Goal: Information Seeking & Learning: Learn about a topic

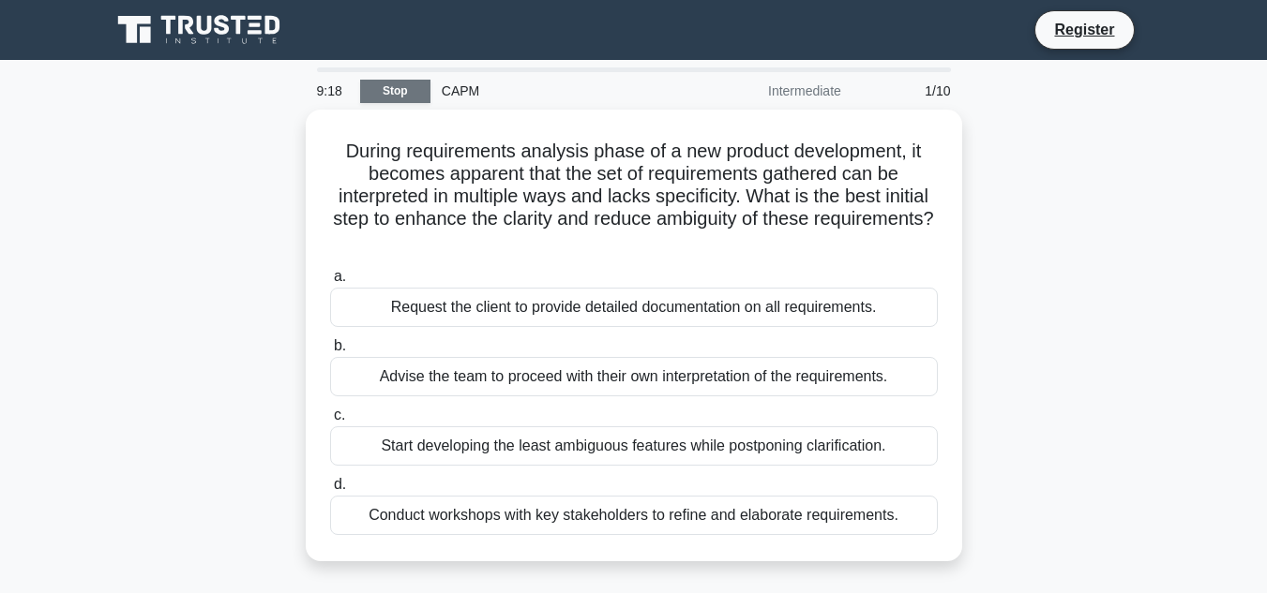
click at [403, 93] on link "Stop" at bounding box center [395, 91] width 70 height 23
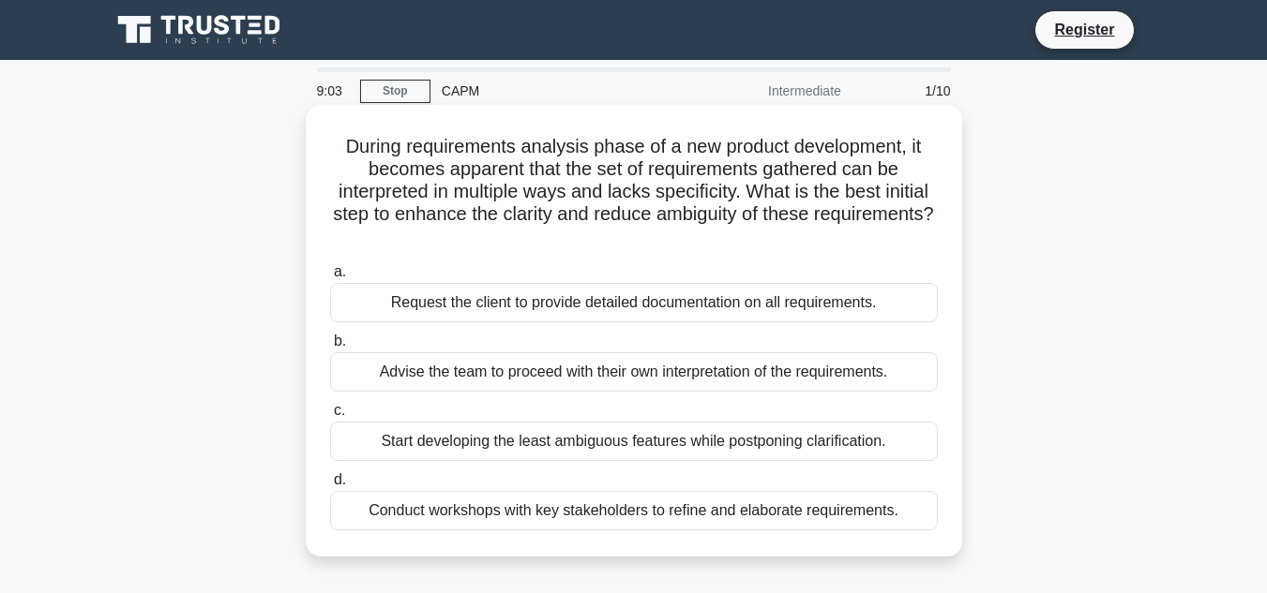
drag, startPoint x: 445, startPoint y: 277, endPoint x: 410, endPoint y: 283, distance: 36.2
click at [410, 283] on label "a. Request the client to provide detailed documentation on all requirements." at bounding box center [634, 292] width 608 height 62
click at [330, 278] on input "a. Request the client to provide detailed documentation on all requirements." at bounding box center [330, 272] width 0 height 12
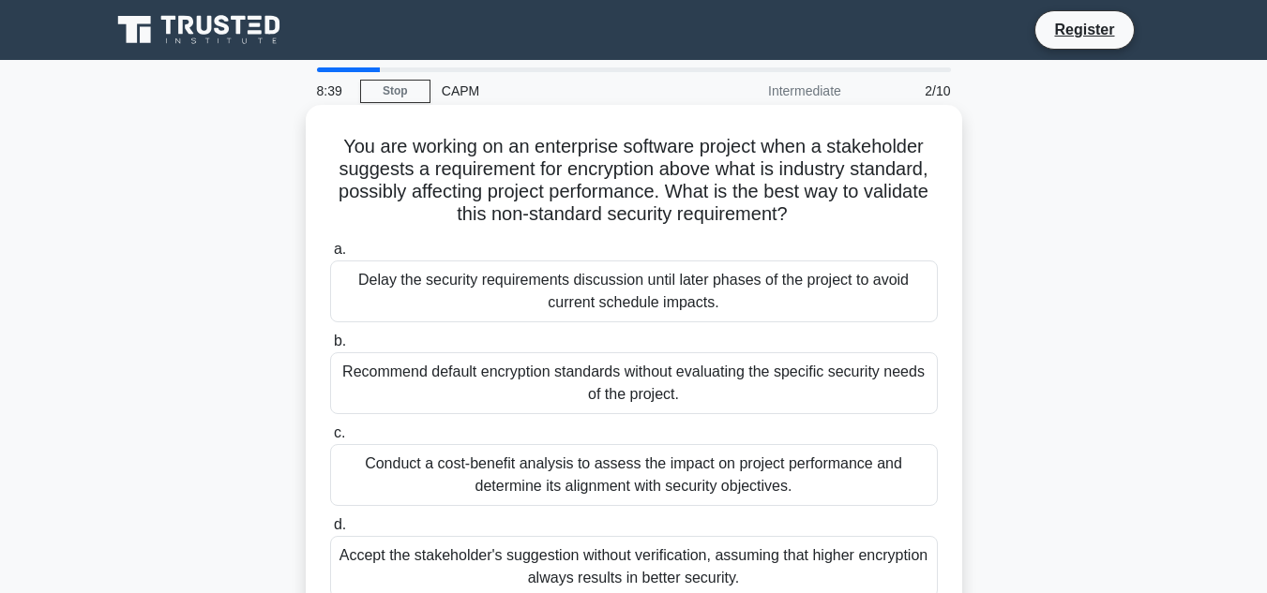
click at [511, 563] on div "Accept the stakeholder's suggestion without verification, assuming that higher …" at bounding box center [634, 567] width 608 height 62
click at [330, 532] on input "d. Accept the stakeholder's suggestion without verification, assuming that high…" at bounding box center [330, 525] width 0 height 12
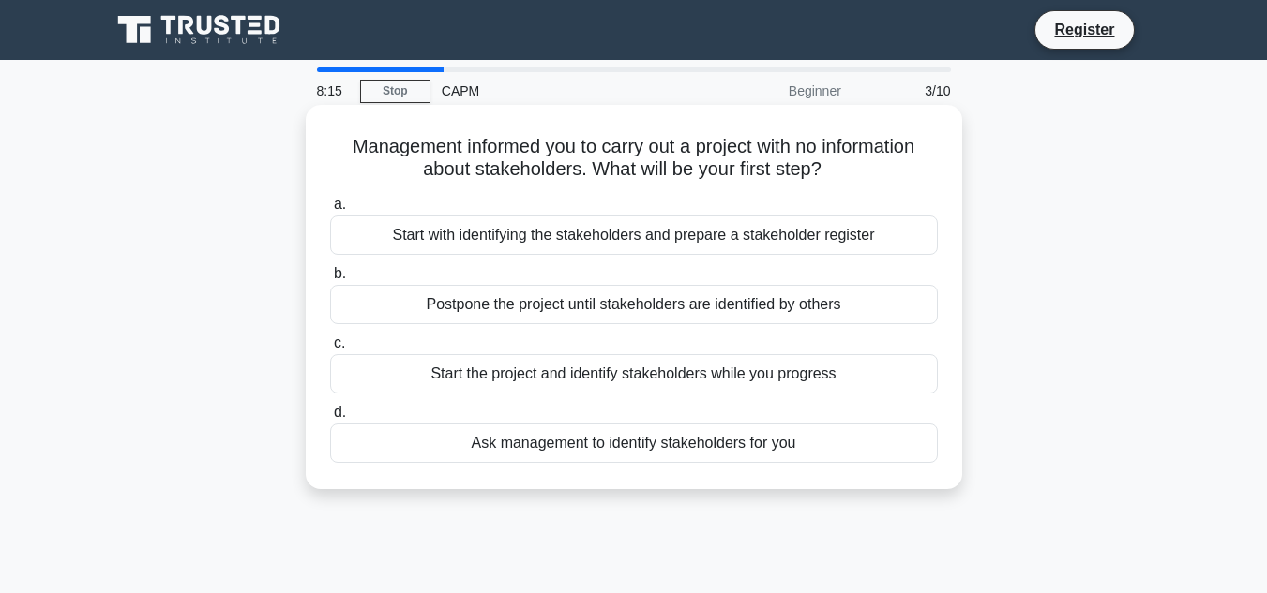
click at [551, 443] on div "Ask management to identify stakeholders for you" at bounding box center [634, 443] width 608 height 39
click at [330, 419] on input "d. Ask management to identify stakeholders for you" at bounding box center [330, 413] width 0 height 12
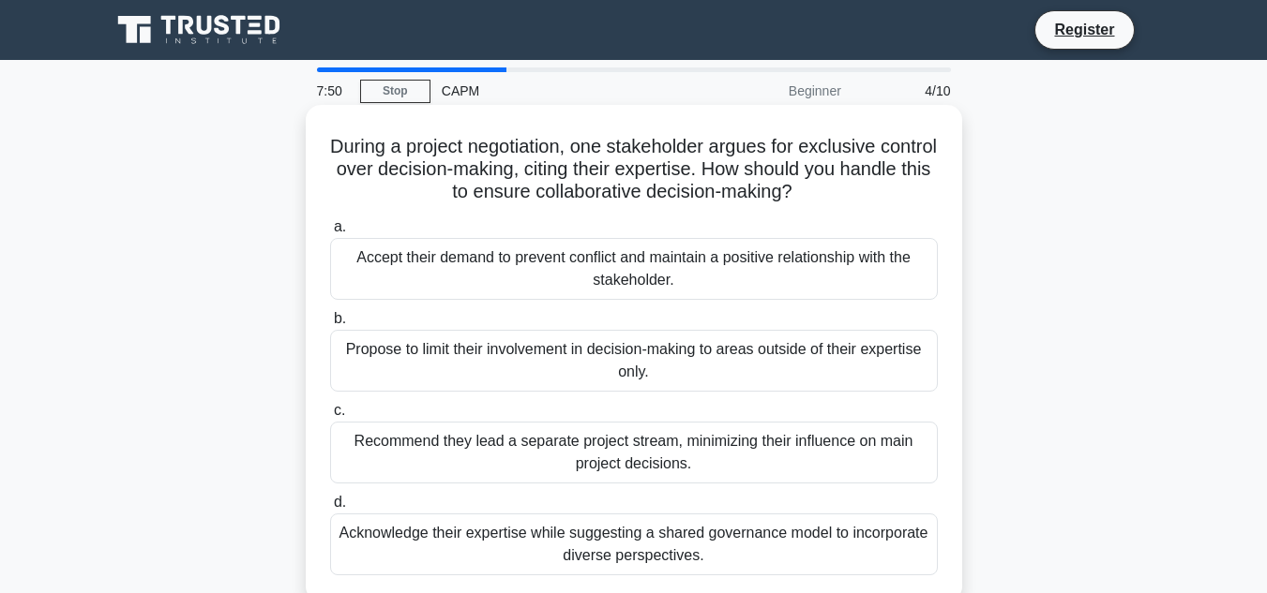
click at [559, 540] on div "Acknowledge their expertise while suggesting a shared governance model to incor…" at bounding box center [634, 545] width 608 height 62
click at [330, 509] on input "d. Acknowledge their expertise while suggesting a shared governance model to in…" at bounding box center [330, 503] width 0 height 12
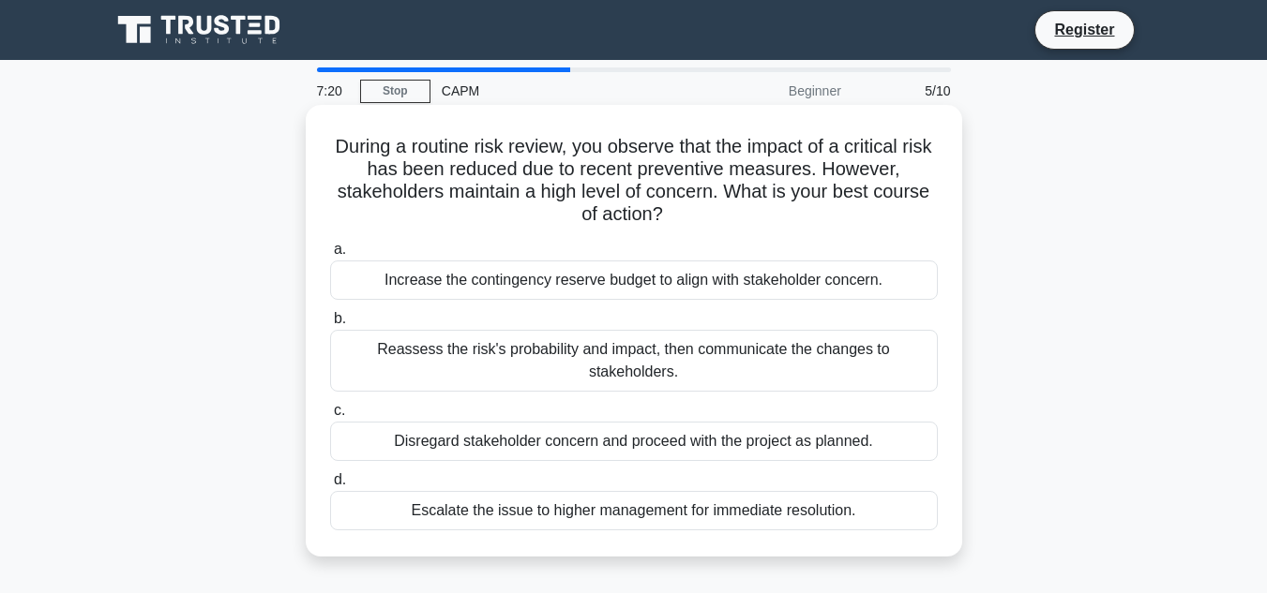
click at [519, 278] on div "Increase the contingency reserve budget to align with stakeholder concern." at bounding box center [634, 280] width 608 height 39
click at [330, 256] on input "a. Increase the contingency reserve budget to align with stakeholder concern." at bounding box center [330, 250] width 0 height 12
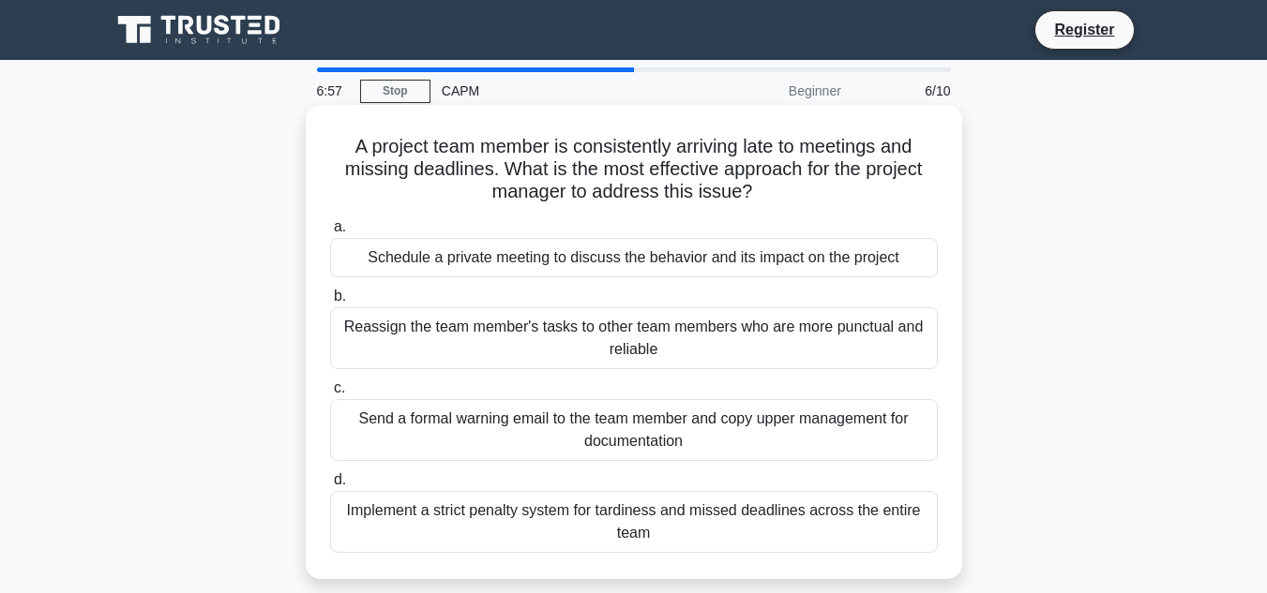
click at [617, 263] on div "Schedule a private meeting to discuss the behavior and its impact on the project" at bounding box center [634, 257] width 608 height 39
click at [330, 233] on input "a. Schedule a private meeting to discuss the behavior and its impact on the pro…" at bounding box center [330, 227] width 0 height 12
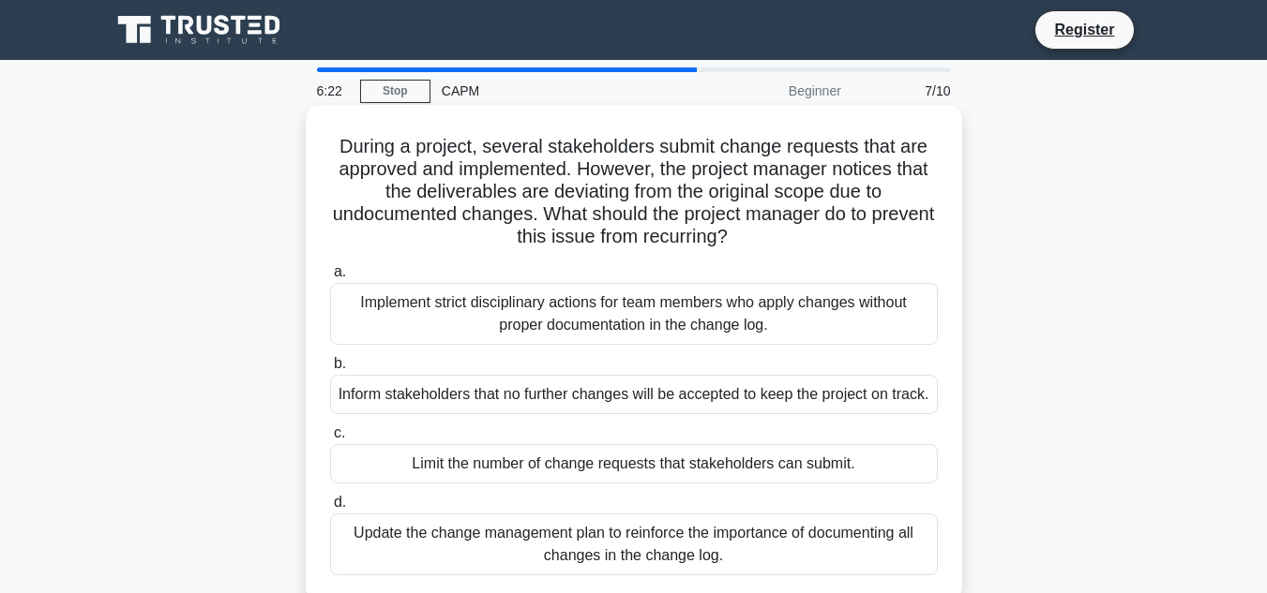
click at [500, 572] on div "Update the change management plan to reinforce the importance of documenting al…" at bounding box center [634, 545] width 608 height 62
click at [330, 509] on input "d. Update the change management plan to reinforce the importance of documenting…" at bounding box center [330, 503] width 0 height 12
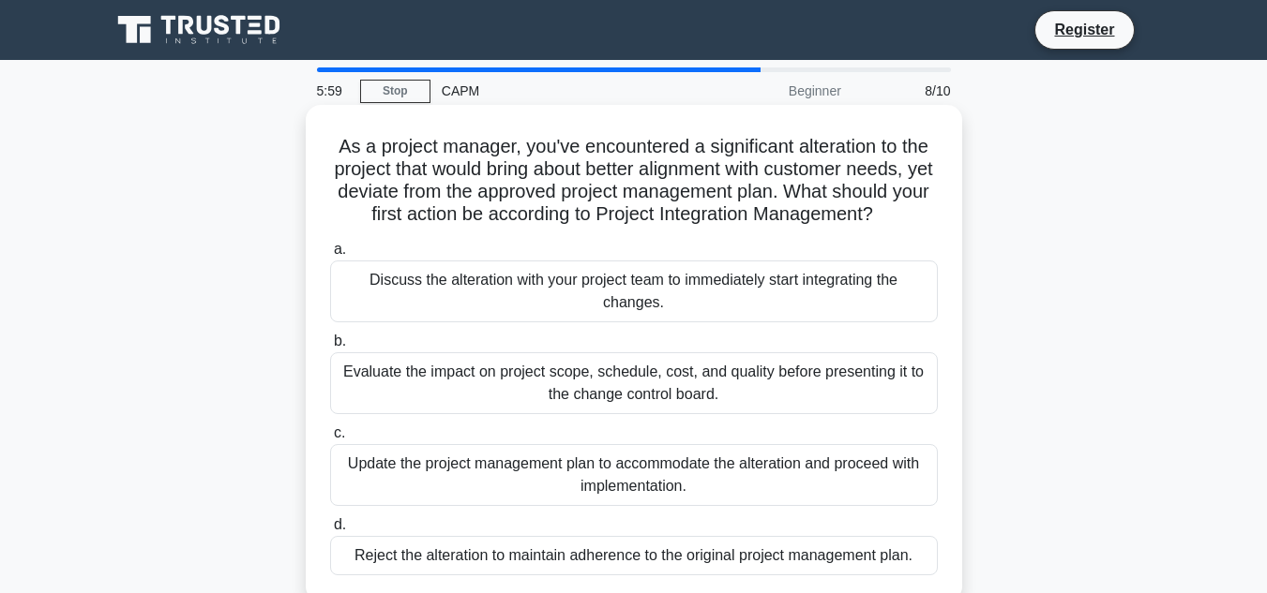
drag, startPoint x: 670, startPoint y: 294, endPoint x: 714, endPoint y: 300, distance: 44.4
click at [714, 300] on div "Discuss the alteration with your project team to immediately start integrating …" at bounding box center [634, 292] width 608 height 62
click at [330, 256] on input "a. Discuss the alteration with your project team to immediately start integrati…" at bounding box center [330, 250] width 0 height 12
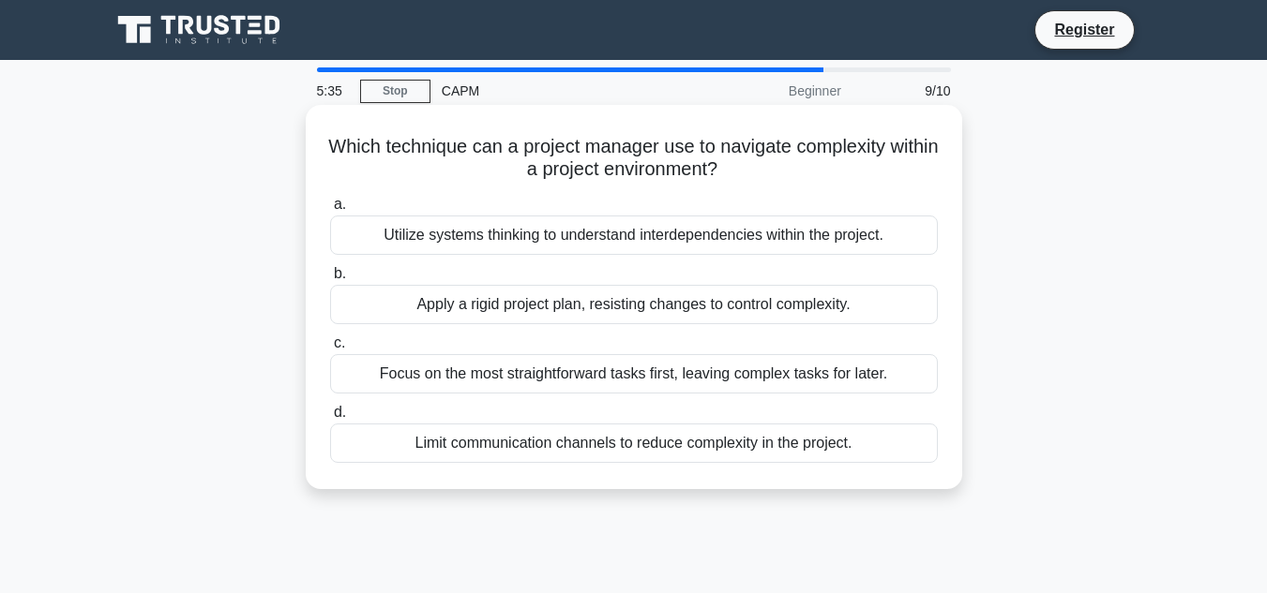
click at [541, 240] on div "Utilize systems thinking to understand interdependencies within the project." at bounding box center [634, 235] width 608 height 39
click at [330, 211] on input "a. Utilize systems thinking to understand interdependencies within the project." at bounding box center [330, 205] width 0 height 12
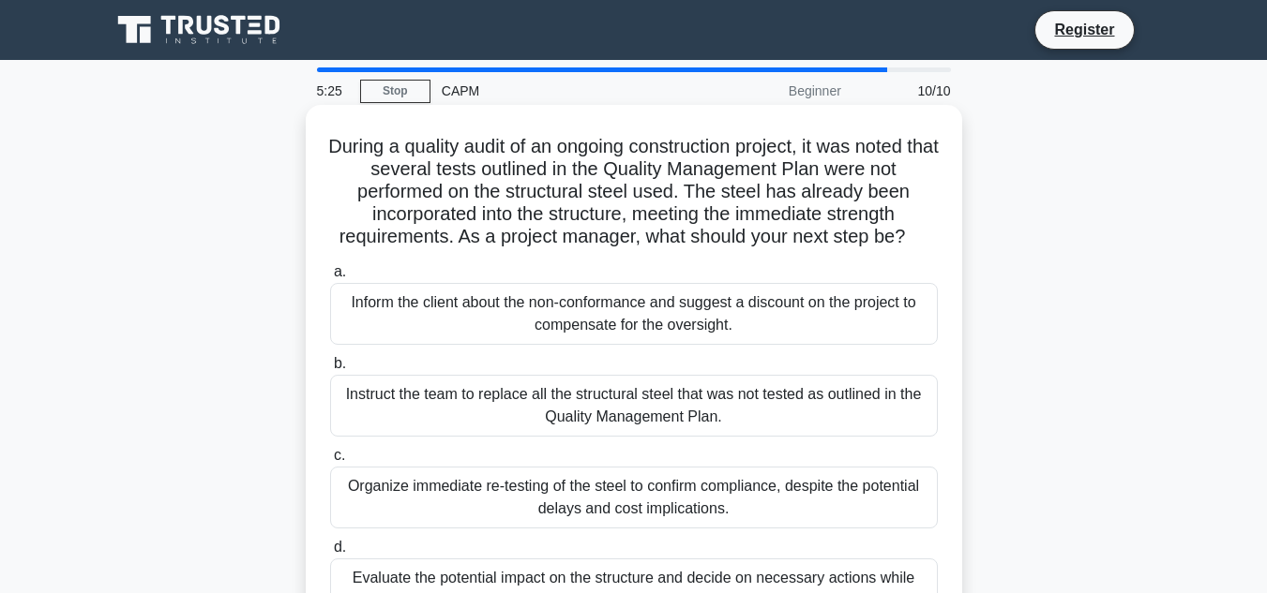
click at [576, 573] on div "Evaluate the potential impact on the structure and decide on necessary actions …" at bounding box center [634, 590] width 608 height 62
click at [330, 554] on input "d. Evaluate the potential impact on the structure and decide on necessary actio…" at bounding box center [330, 548] width 0 height 12
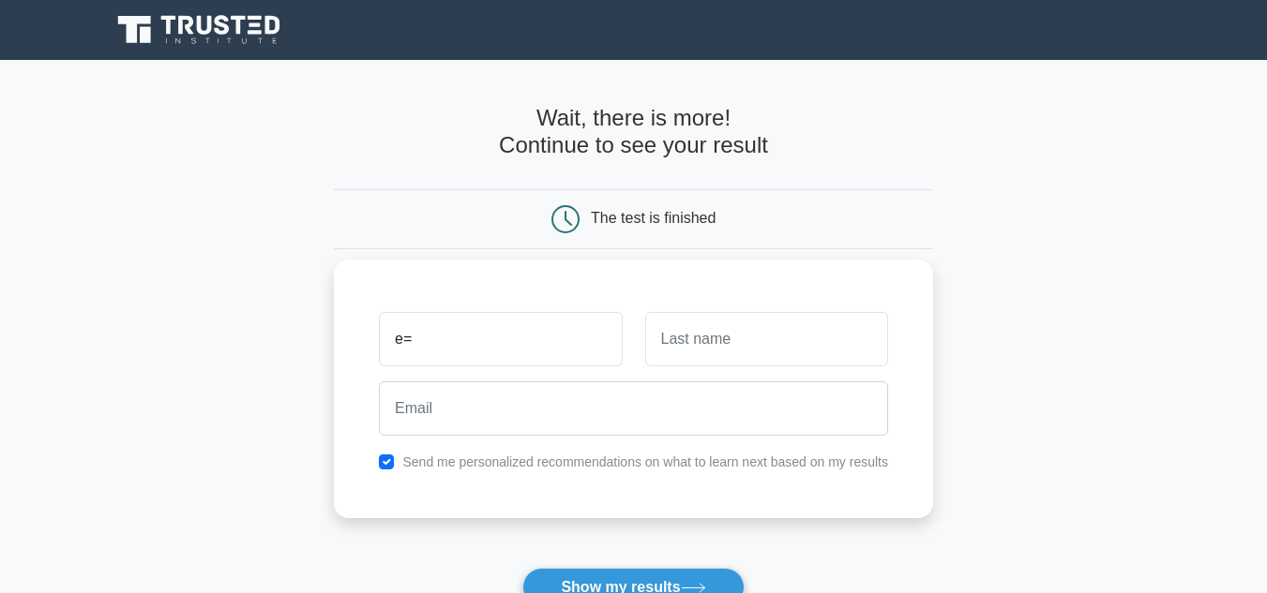
type input "e"
type input "Ella"
click at [703, 338] on input "text" at bounding box center [766, 339] width 243 height 54
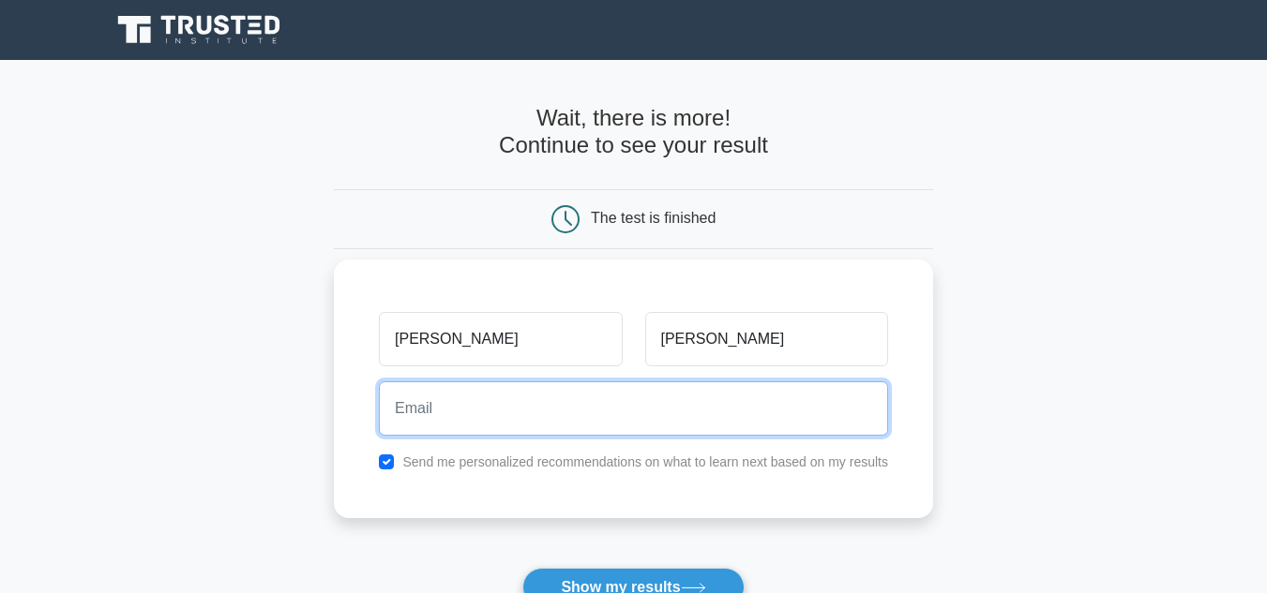
click at [705, 405] on input "email" at bounding box center [633, 409] width 509 height 54
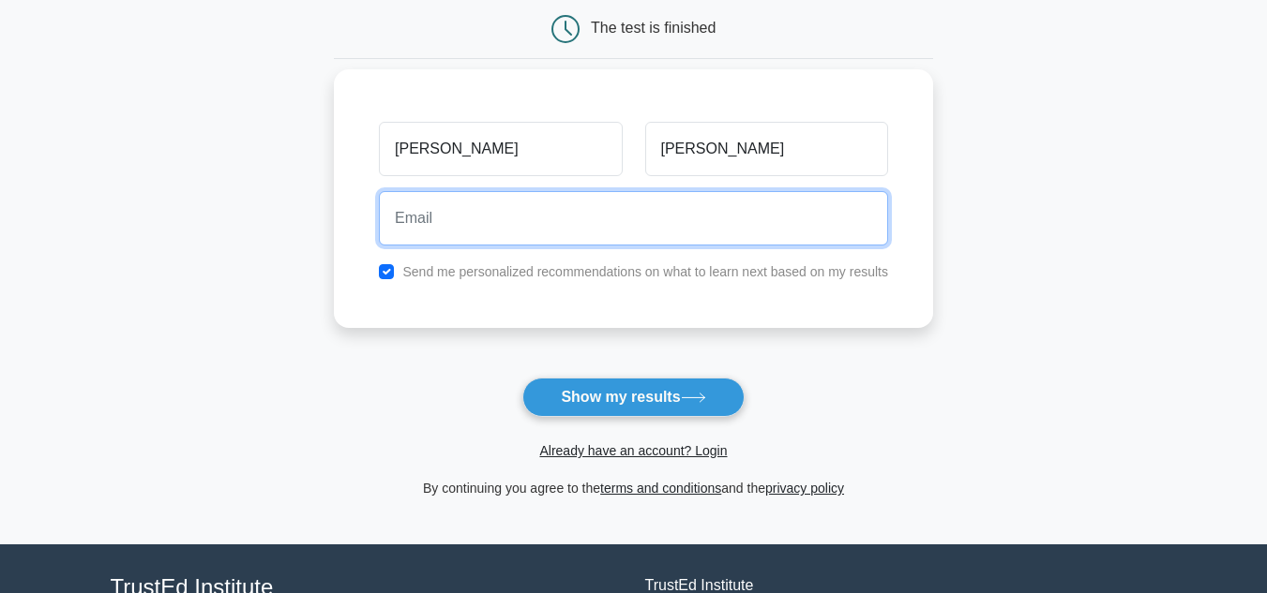
scroll to position [191, 0]
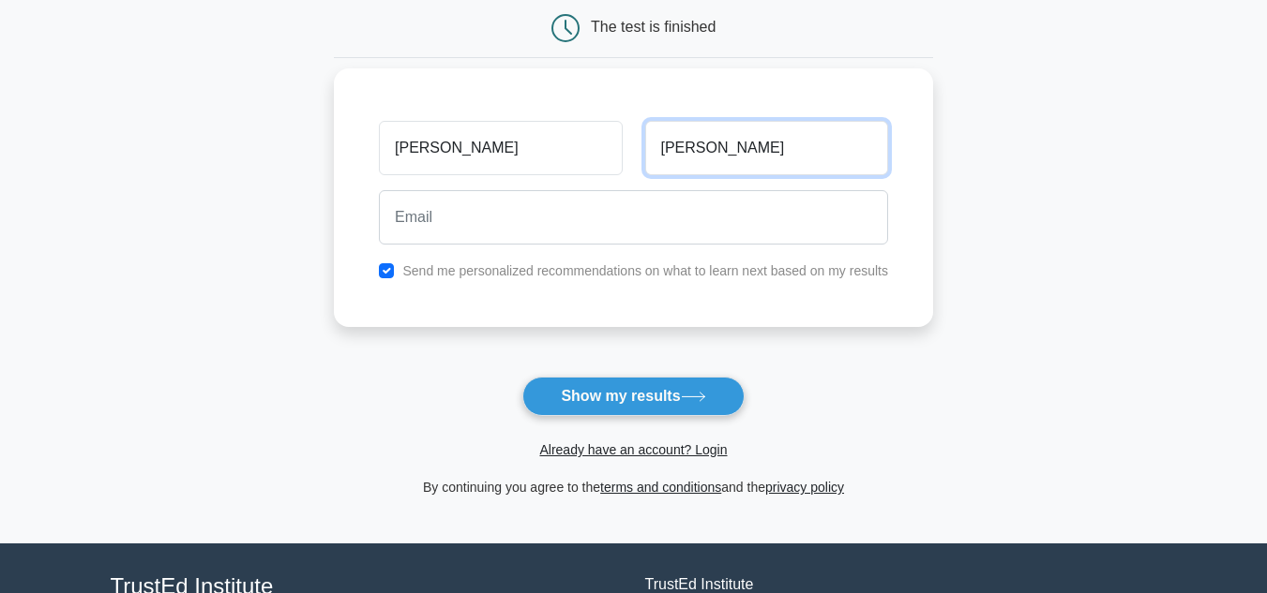
click at [811, 155] on input "Aloysius" at bounding box center [766, 148] width 243 height 54
type input "Aloysius"
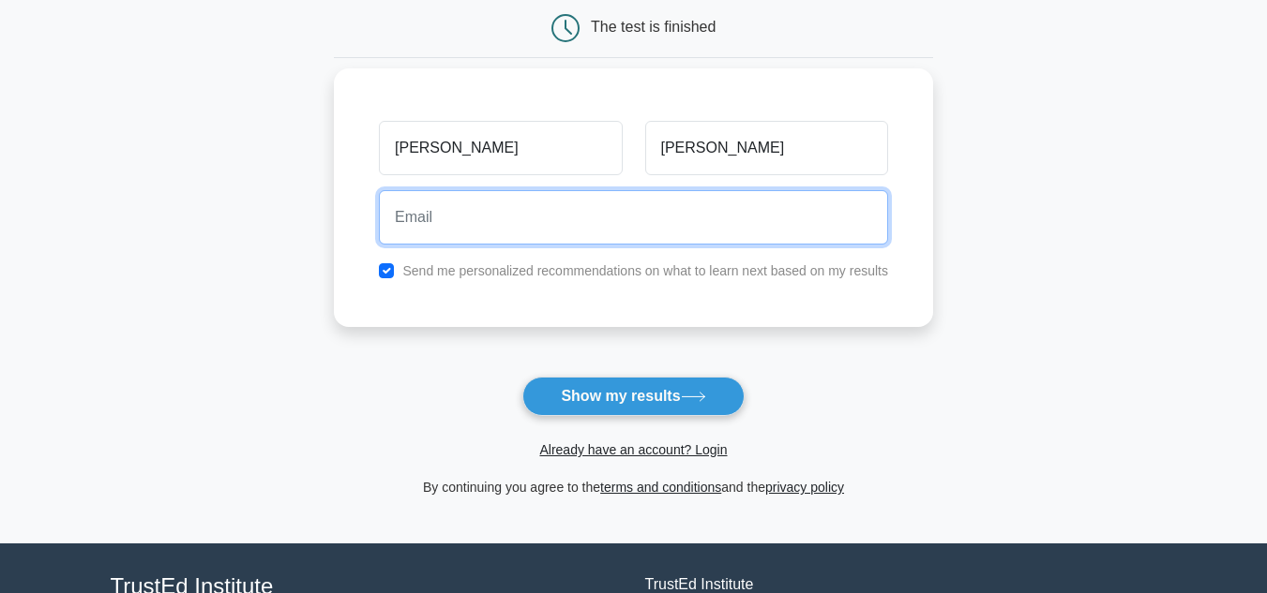
click at [773, 210] on input "email" at bounding box center [633, 217] width 509 height 54
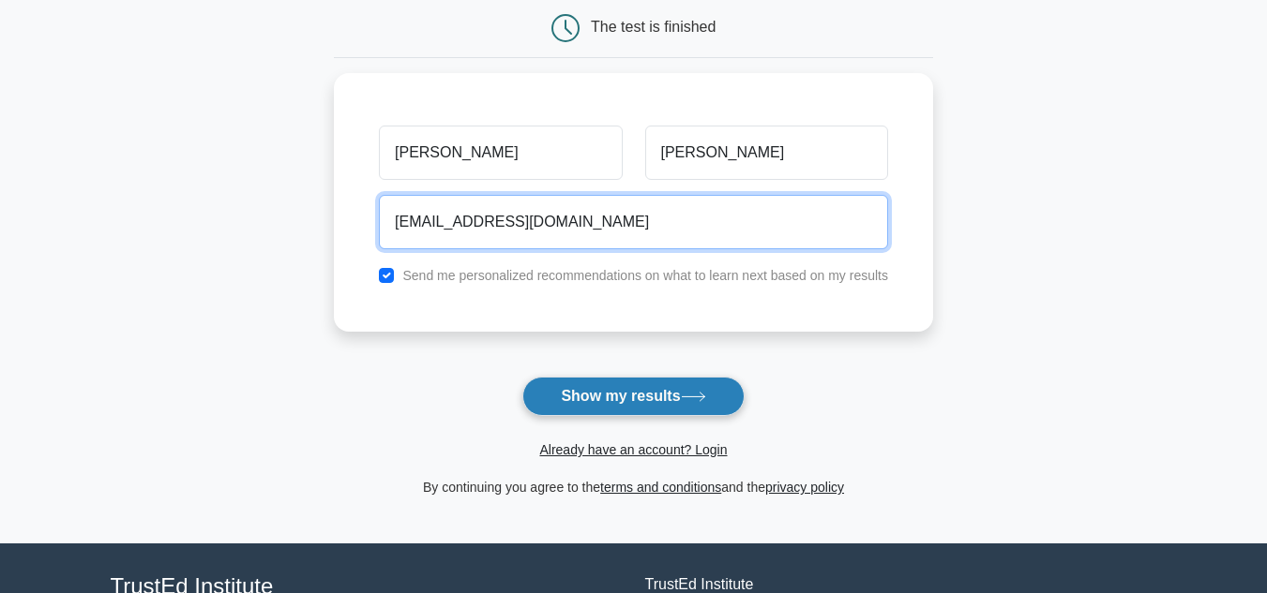
type input "aloysiusemmanuella2014@gmail.com"
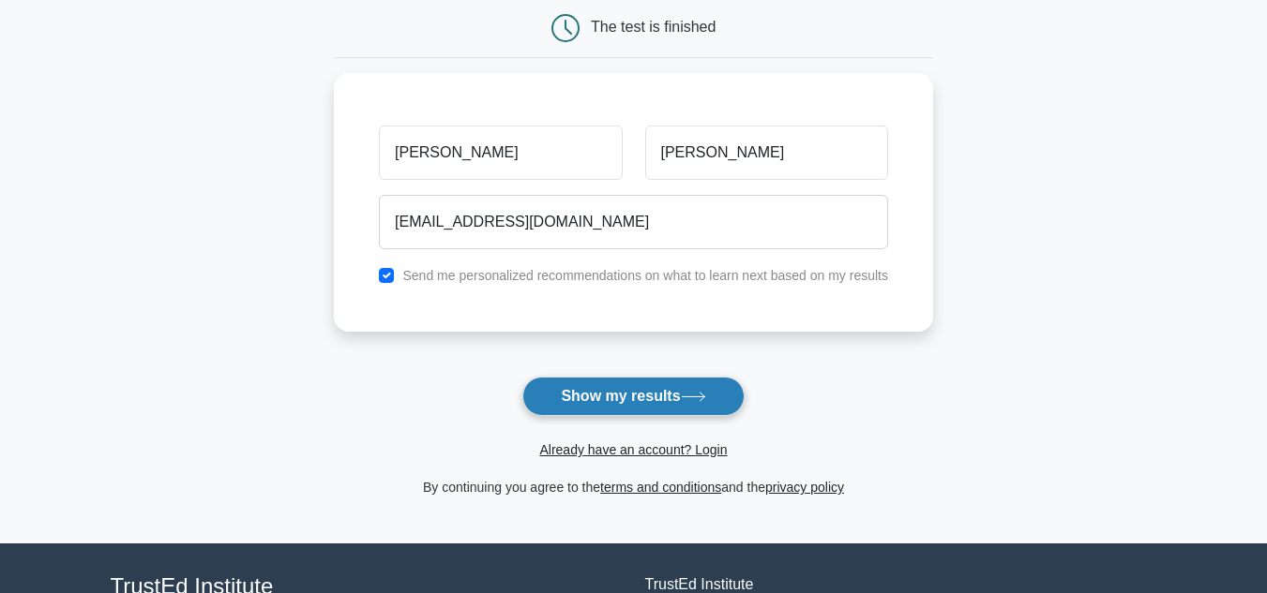
click at [687, 390] on button "Show my results" at bounding box center [632, 396] width 221 height 39
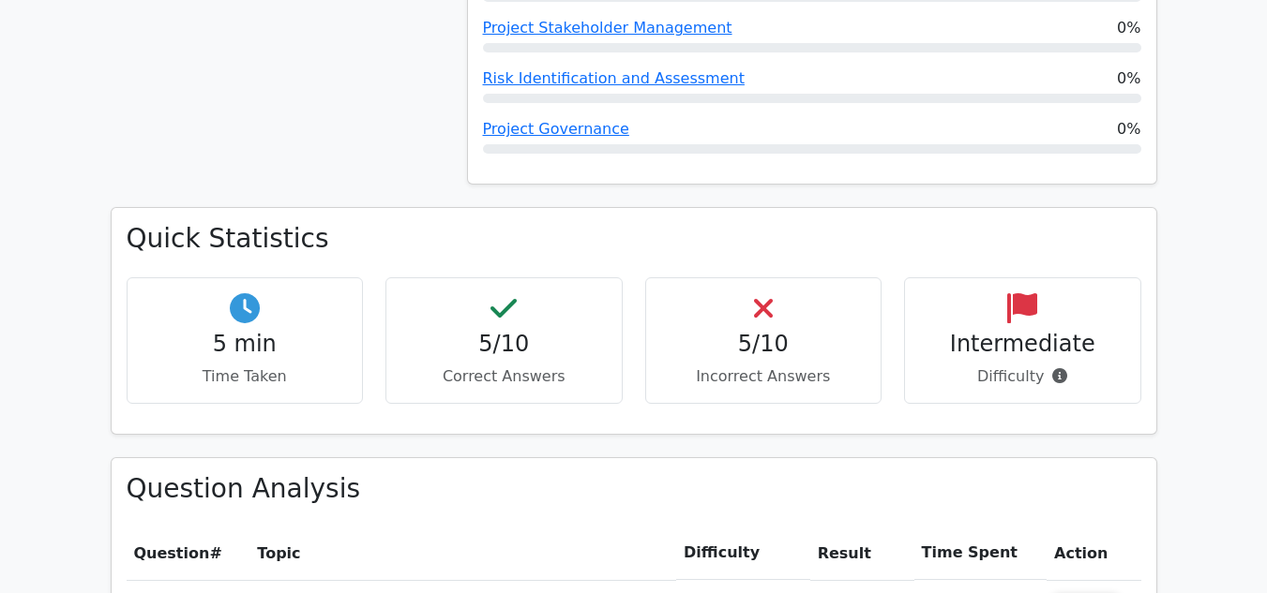
scroll to position [1207, 0]
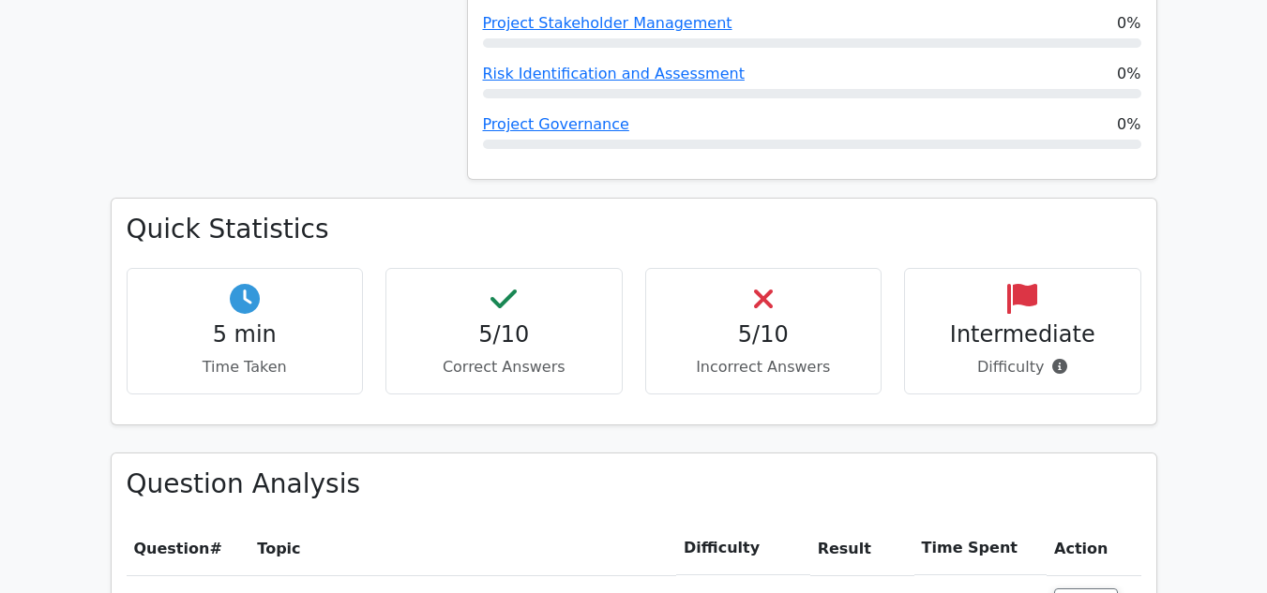
click at [1033, 356] on p "Difficulty" at bounding box center [1022, 367] width 205 height 23
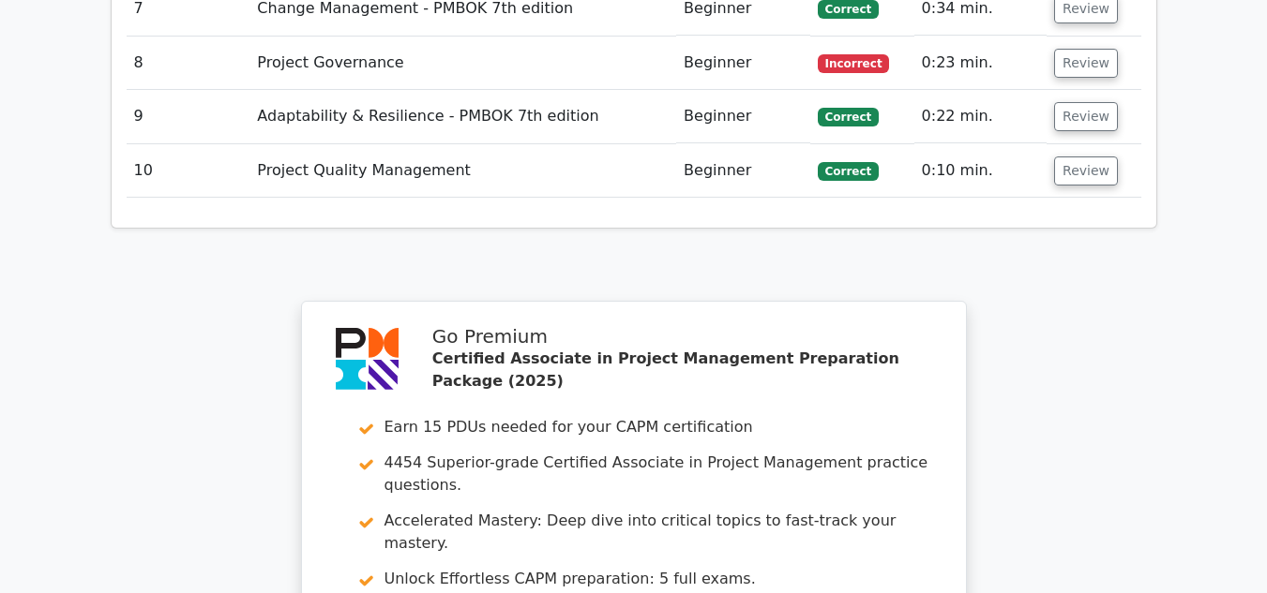
scroll to position [3549, 0]
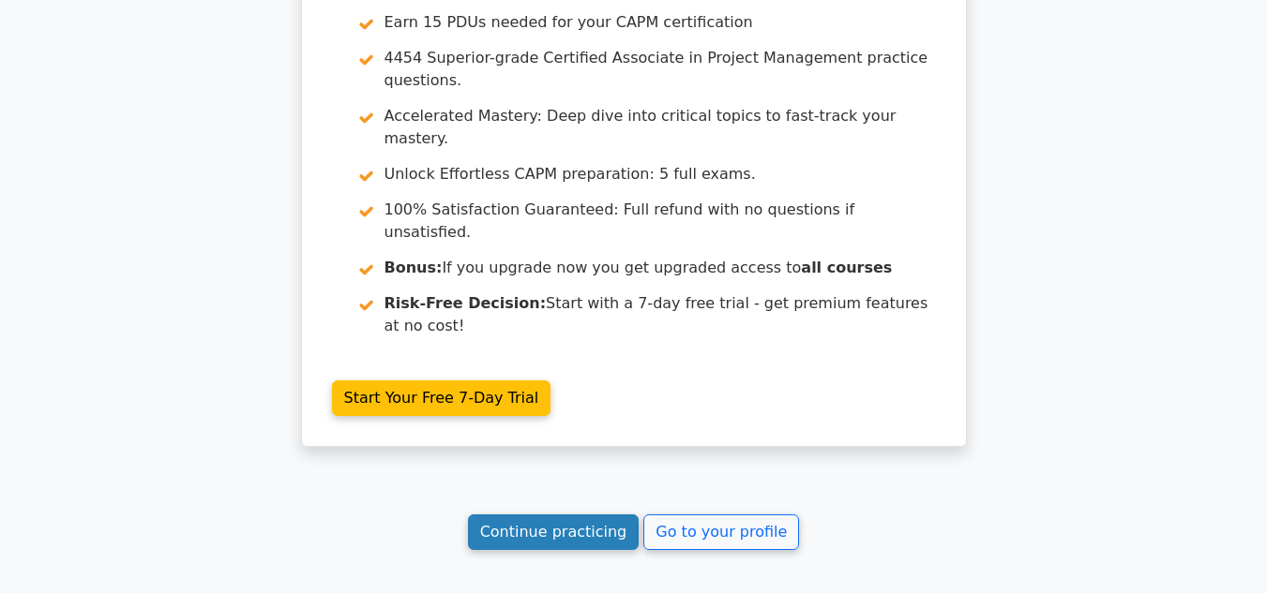
click at [554, 515] on link "Continue practicing" at bounding box center [554, 533] width 172 height 36
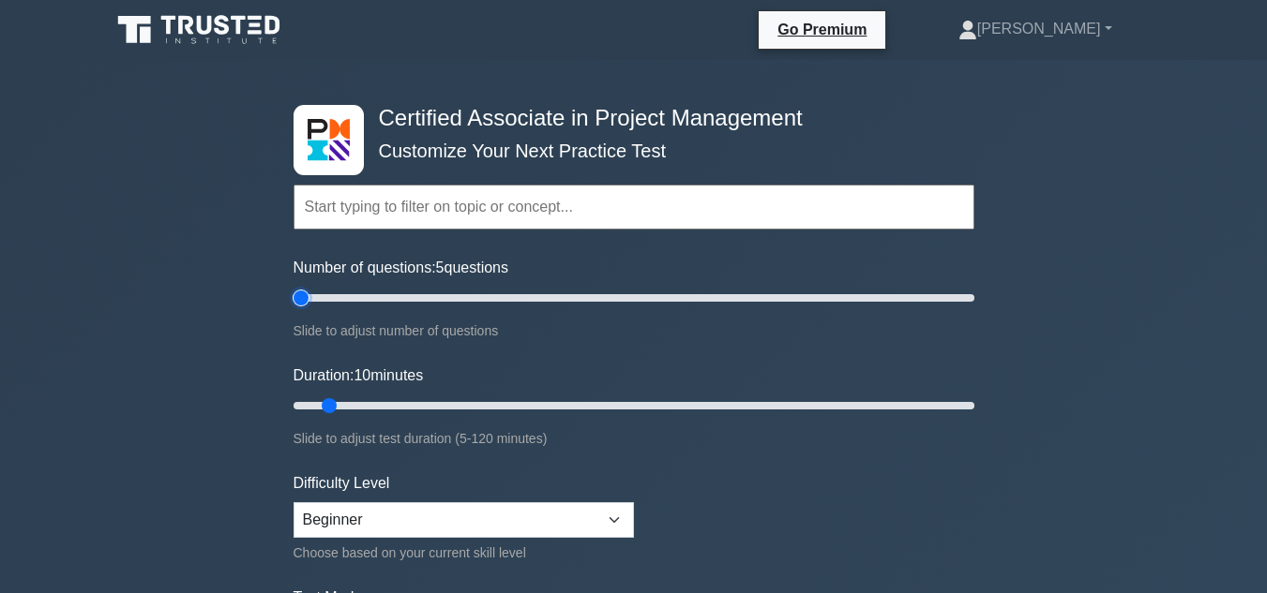
type input "10"
drag, startPoint x: 327, startPoint y: 295, endPoint x: 318, endPoint y: 358, distance: 63.5
click at [319, 309] on input "Number of questions: 10 questions" at bounding box center [633, 298] width 681 height 23
click at [599, 508] on select "Beginner Intermediate Expert" at bounding box center [463, 521] width 340 height 36
drag, startPoint x: 800, startPoint y: 566, endPoint x: 757, endPoint y: 538, distance: 51.5
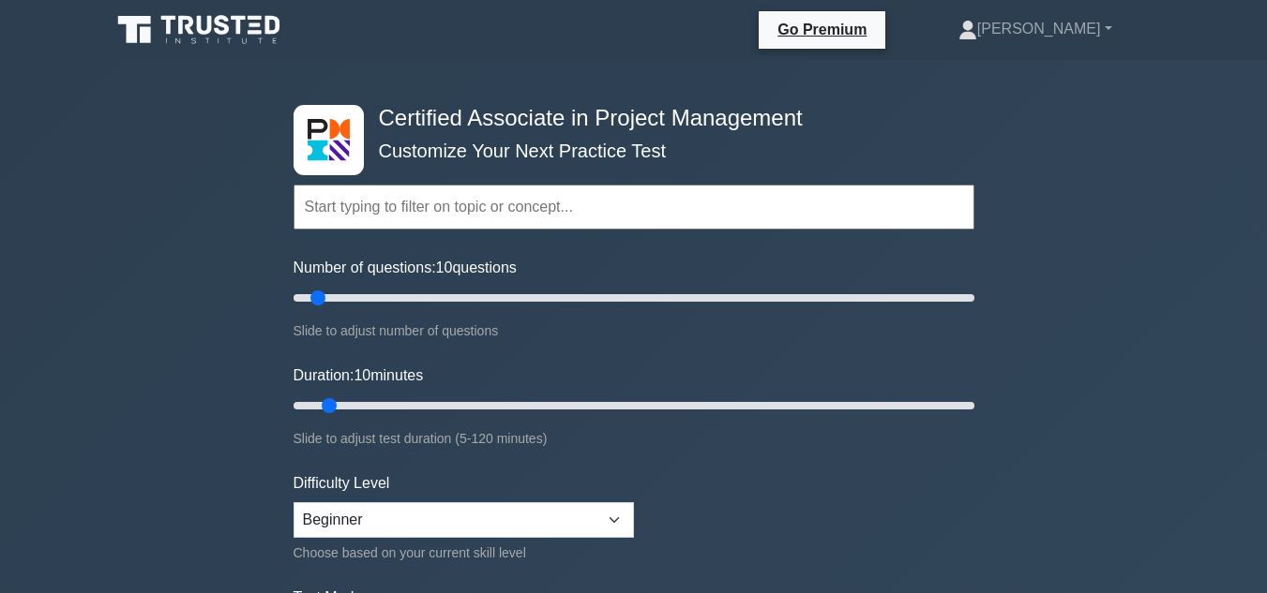
click at [757, 538] on form "Topics Project Scope Management Project Time Management Project Cost Management…" at bounding box center [633, 417] width 681 height 579
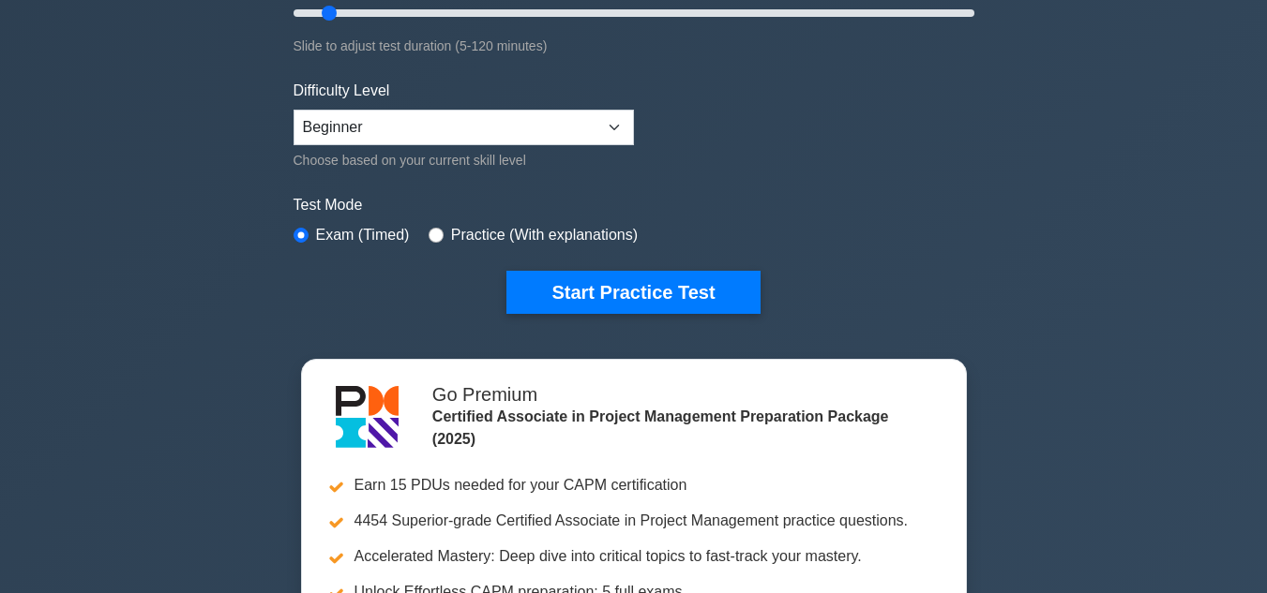
scroll to position [396, 0]
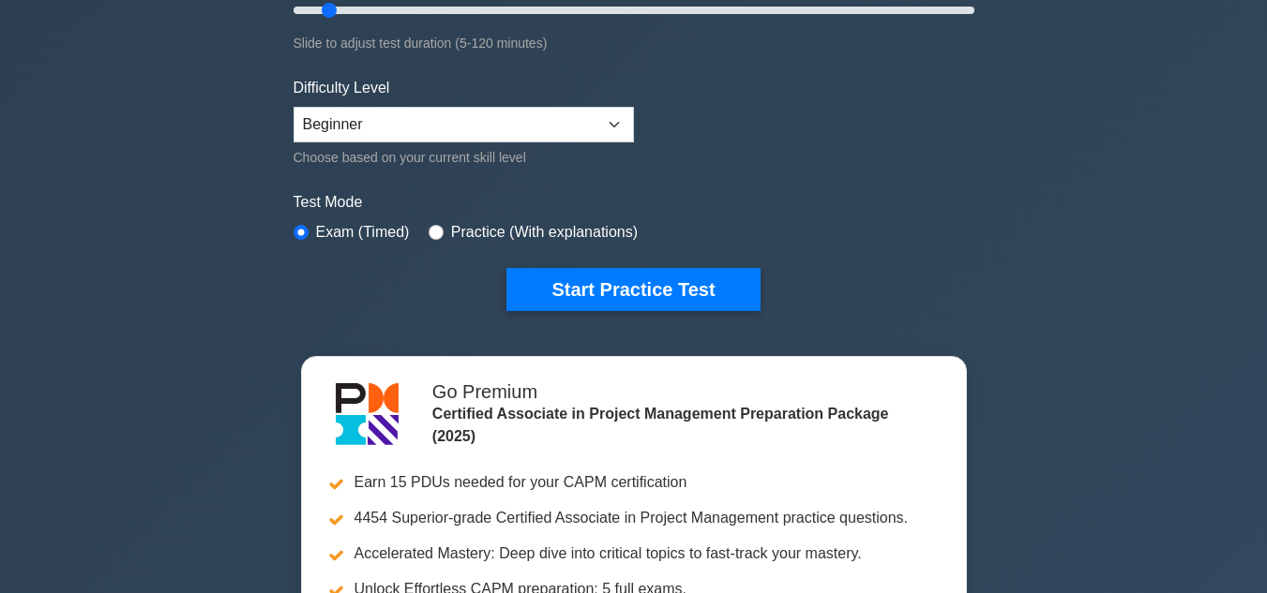
click at [442, 228] on div "Practice (With explanations)" at bounding box center [532, 232] width 209 height 23
click at [433, 222] on div "Practice (With explanations)" at bounding box center [532, 232] width 209 height 23
click at [435, 230] on input "radio" at bounding box center [435, 232] width 15 height 15
radio input "true"
click at [307, 223] on div "Exam (Timed)" at bounding box center [351, 232] width 116 height 23
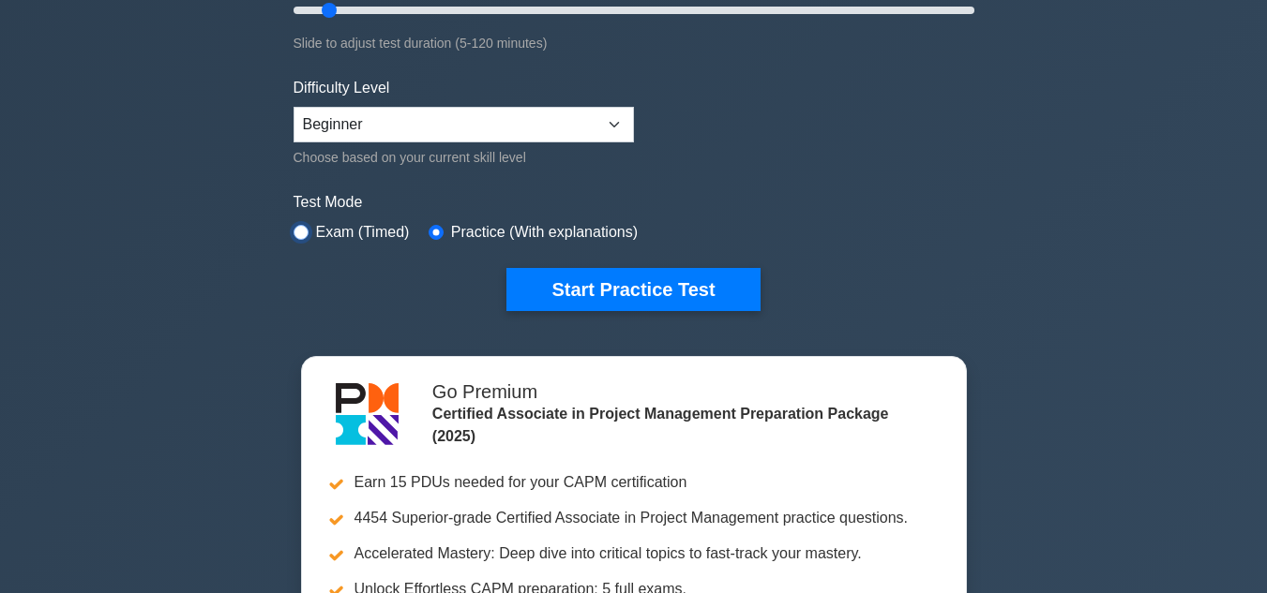
click at [303, 227] on input "radio" at bounding box center [300, 232] width 15 height 15
radio input "true"
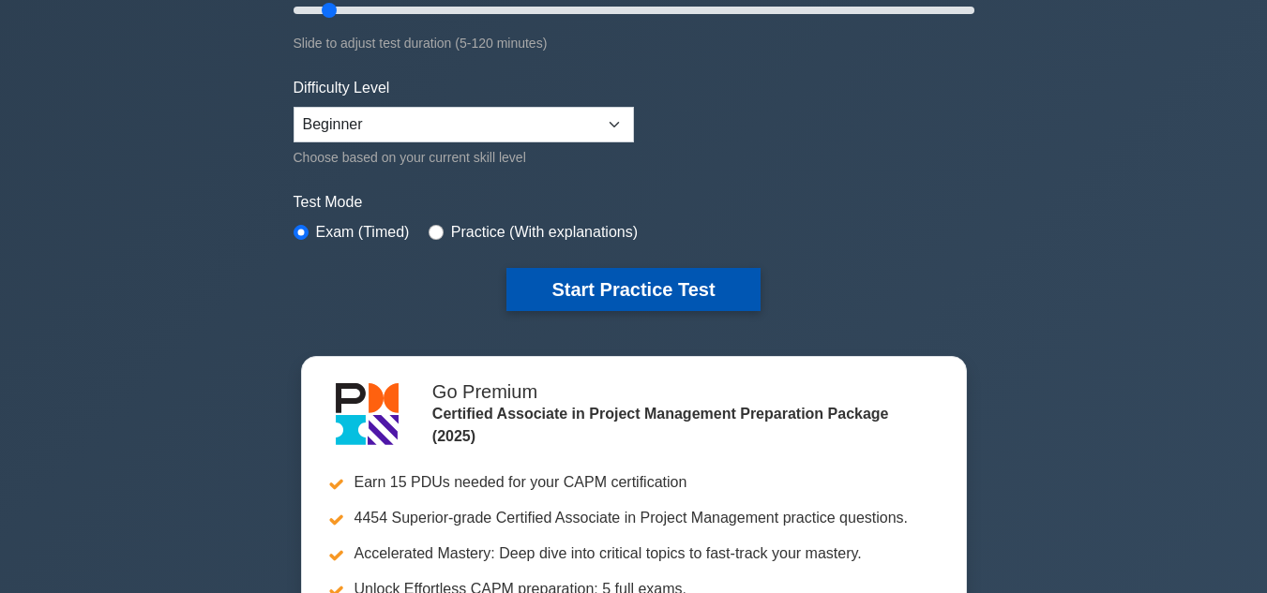
click at [668, 283] on button "Start Practice Test" at bounding box center [632, 289] width 253 height 43
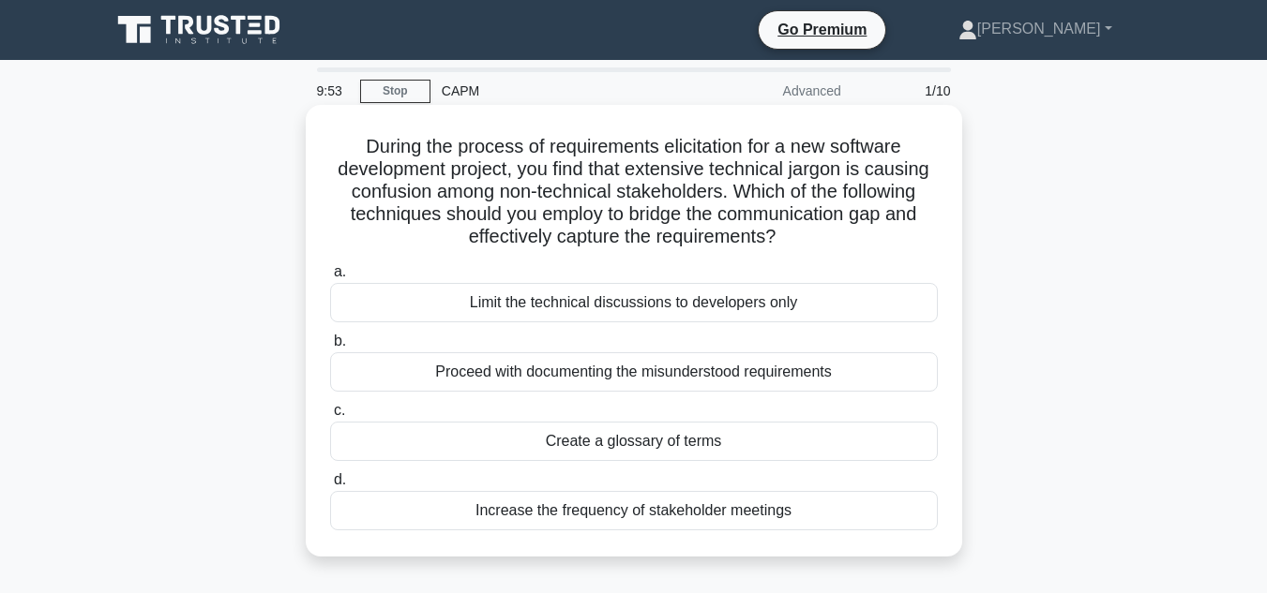
click at [655, 515] on div "Increase the frequency of stakeholder meetings" at bounding box center [634, 510] width 608 height 39
click at [330, 487] on input "d. Increase the frequency of stakeholder meetings" at bounding box center [330, 480] width 0 height 12
